Goal: Entertainment & Leisure: Consume media (video, audio)

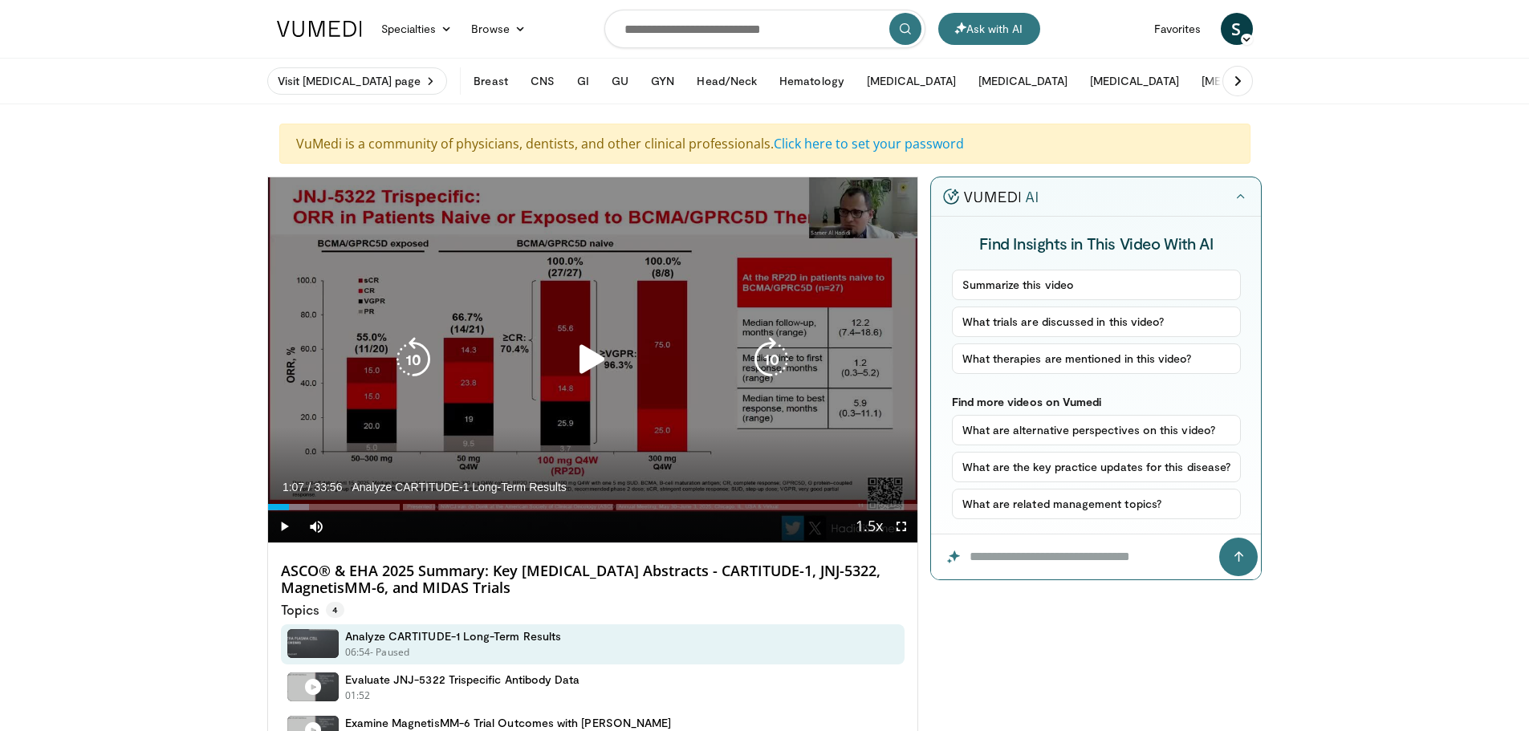
click at [593, 343] on icon "Video Player" at bounding box center [592, 359] width 45 height 45
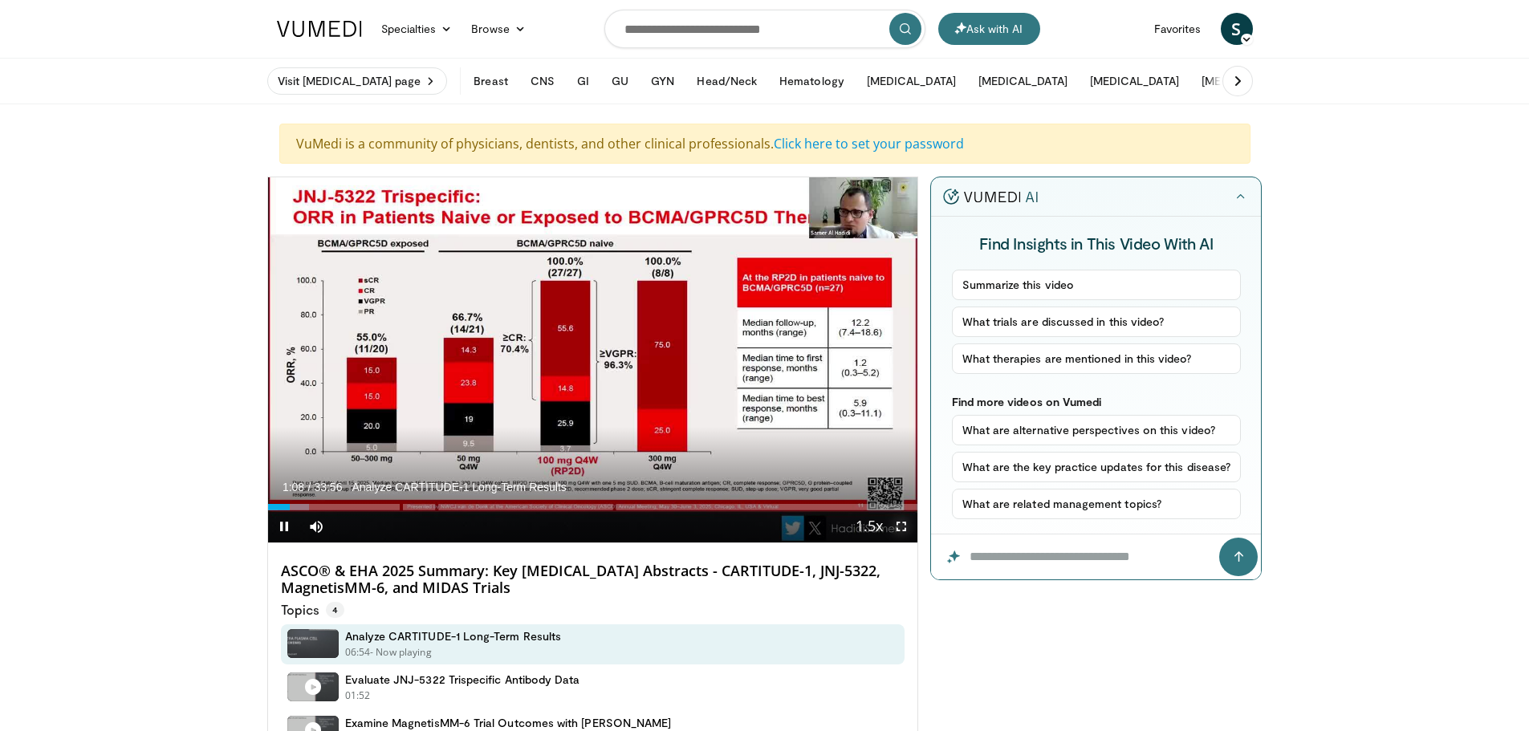
click at [906, 534] on span "Video Player" at bounding box center [901, 526] width 32 height 32
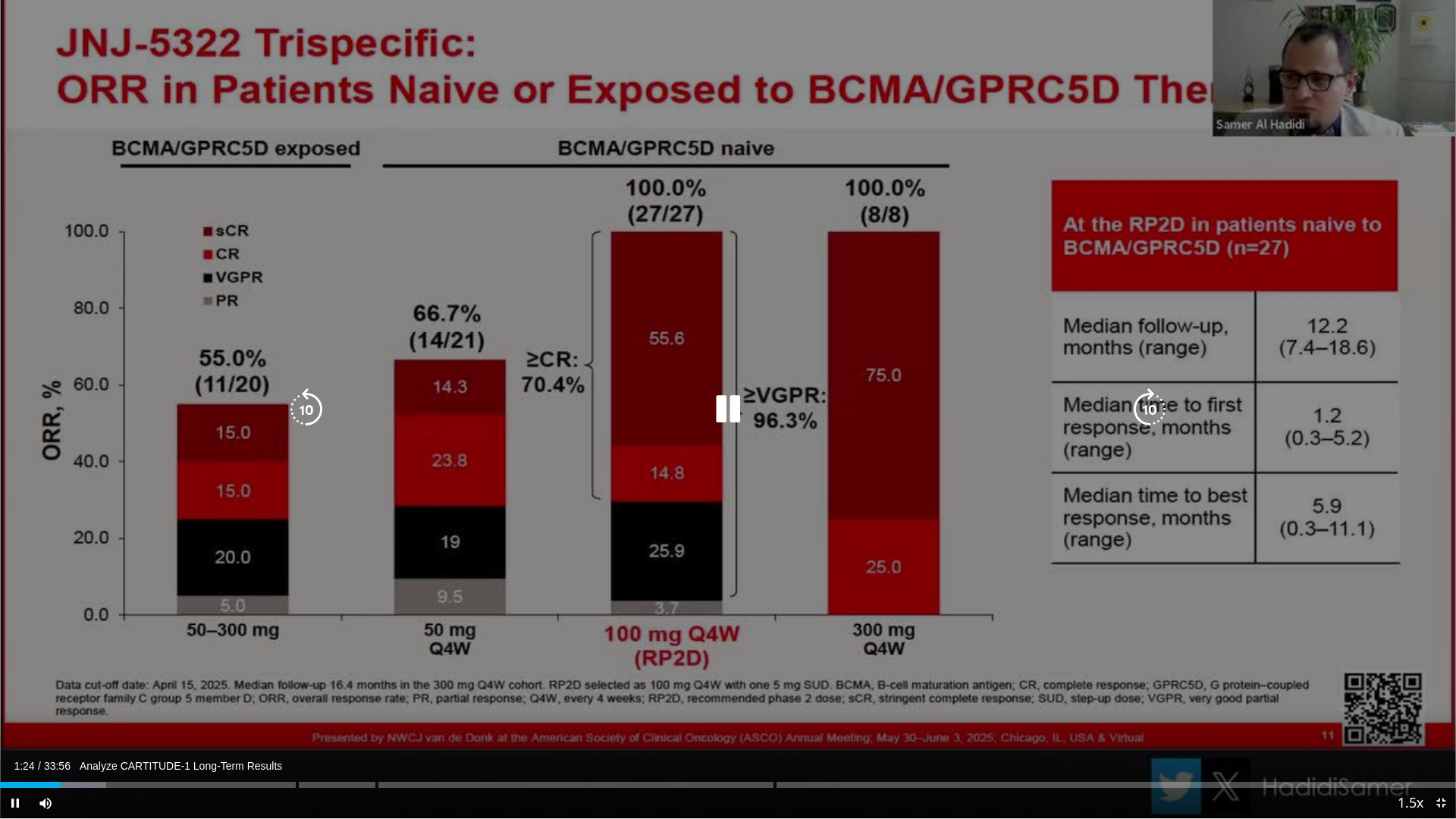
drag, startPoint x: 728, startPoint y: 412, endPoint x: 685, endPoint y: 411, distance: 43.0
click at [728, 412] on icon "Video Player" at bounding box center [728, 409] width 43 height 43
click at [735, 397] on icon "Video Player" at bounding box center [728, 409] width 43 height 43
click at [735, 401] on icon "Video Player" at bounding box center [728, 409] width 43 height 43
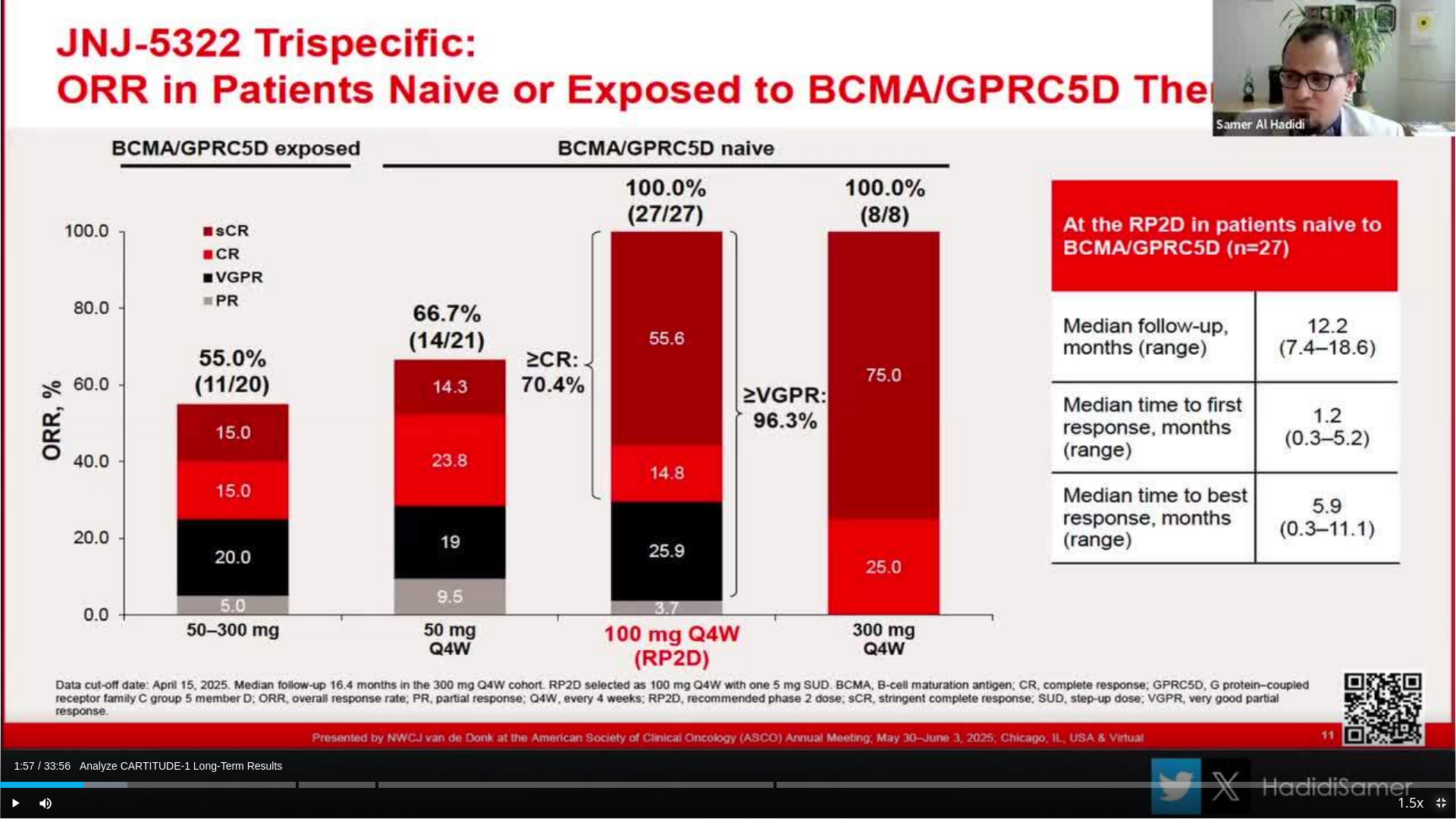
click at [1441, 690] on span "Video Player" at bounding box center [1441, 803] width 30 height 30
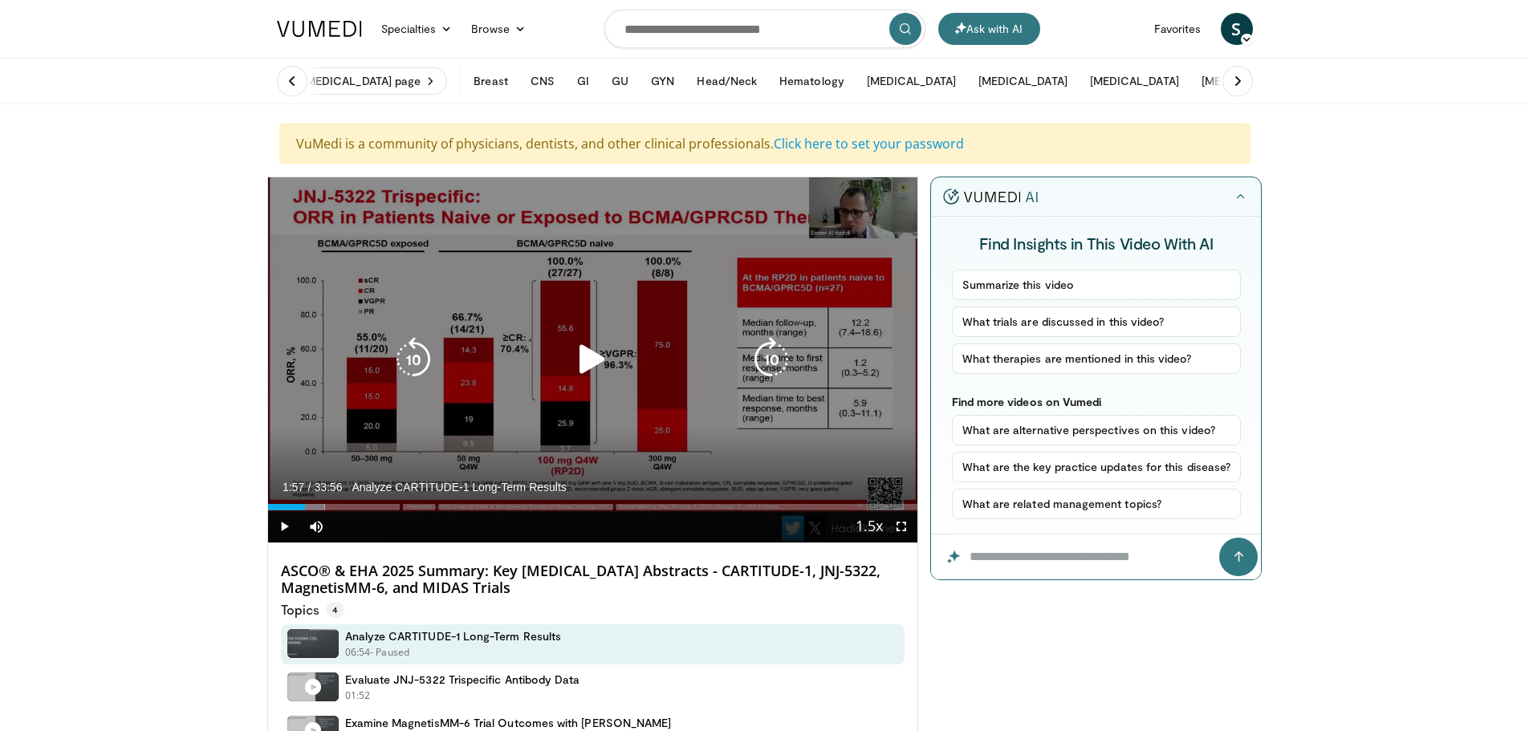
click at [558, 302] on div "10 seconds Tap to unmute" at bounding box center [593, 359] width 650 height 365
click at [594, 355] on icon "Video Player" at bounding box center [592, 359] width 45 height 45
click at [639, 305] on div "10 seconds Tap to unmute" at bounding box center [593, 359] width 650 height 365
click at [590, 359] on icon "Video Player" at bounding box center [592, 359] width 45 height 45
